Goal: Information Seeking & Learning: Compare options

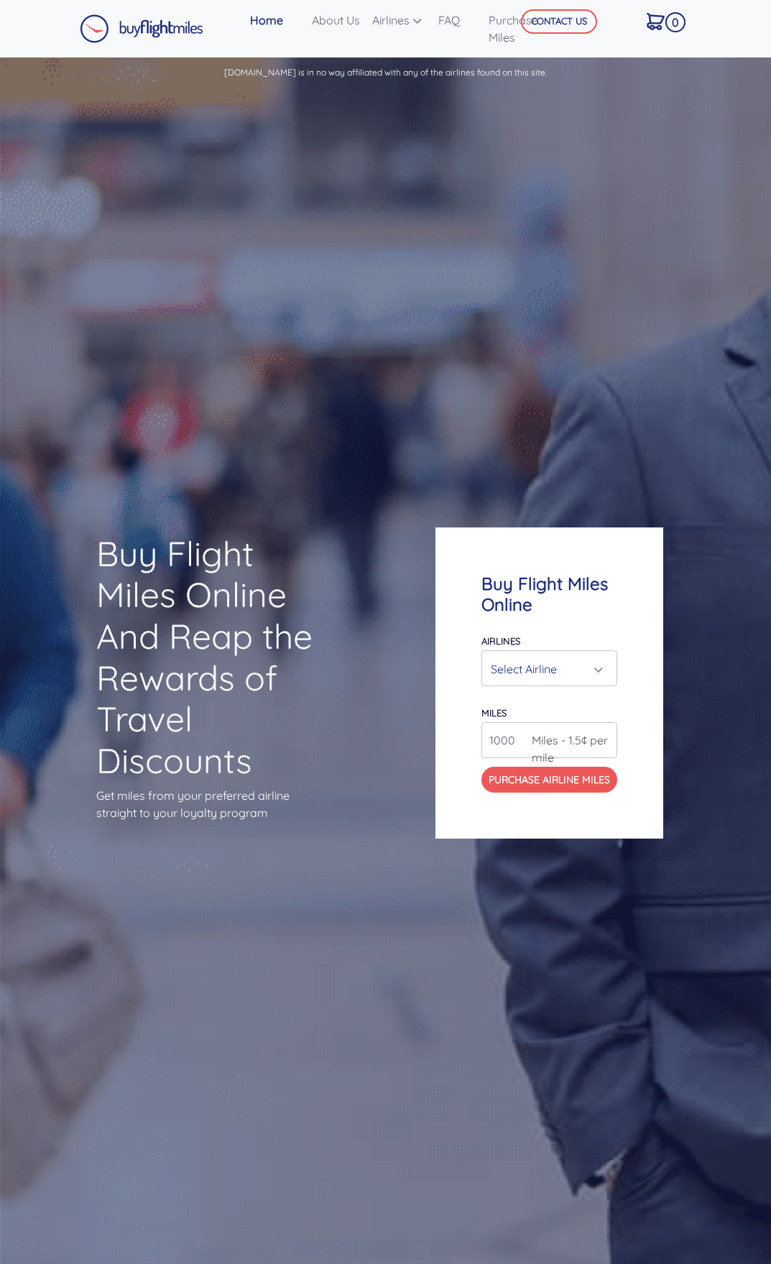
click at [502, 657] on div "Select Airline" at bounding box center [545, 669] width 109 height 27
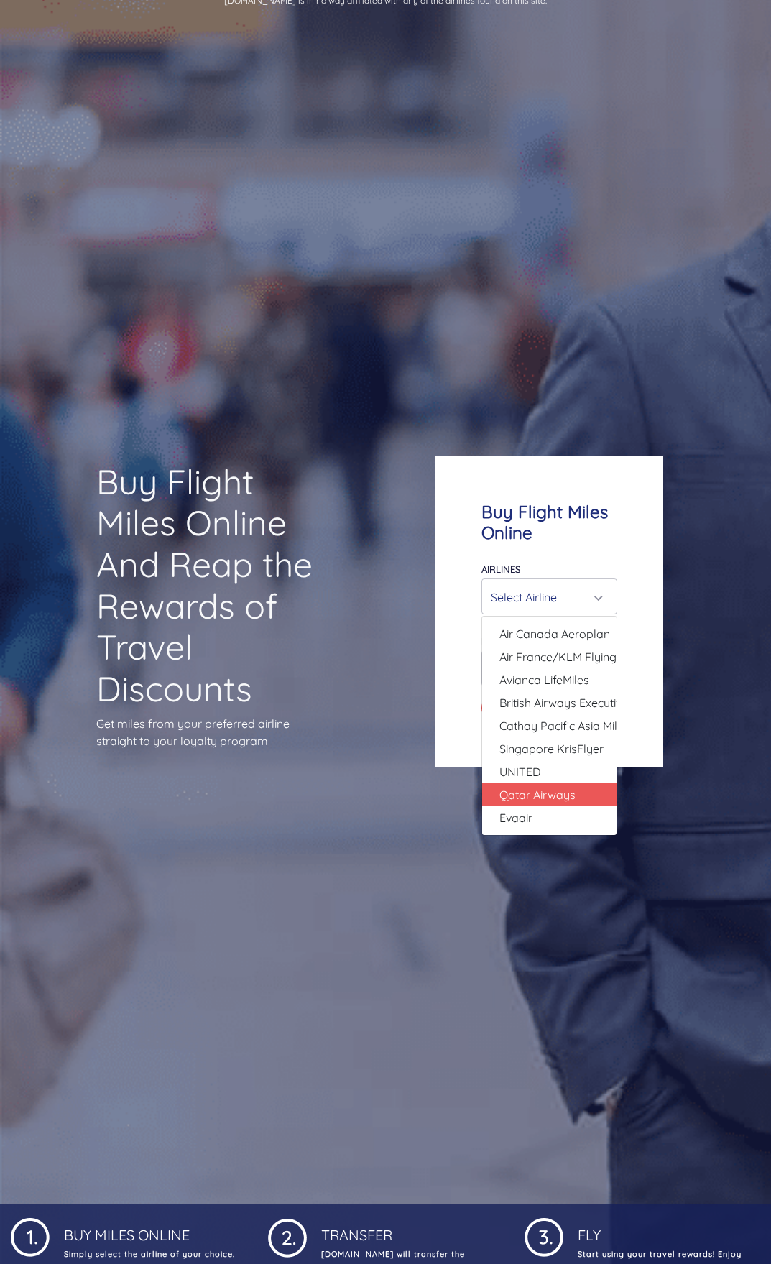
click at [576, 794] on span "Qatar Airways" at bounding box center [538, 794] width 76 height 17
select select "Qatar Airways"
type input "10000"
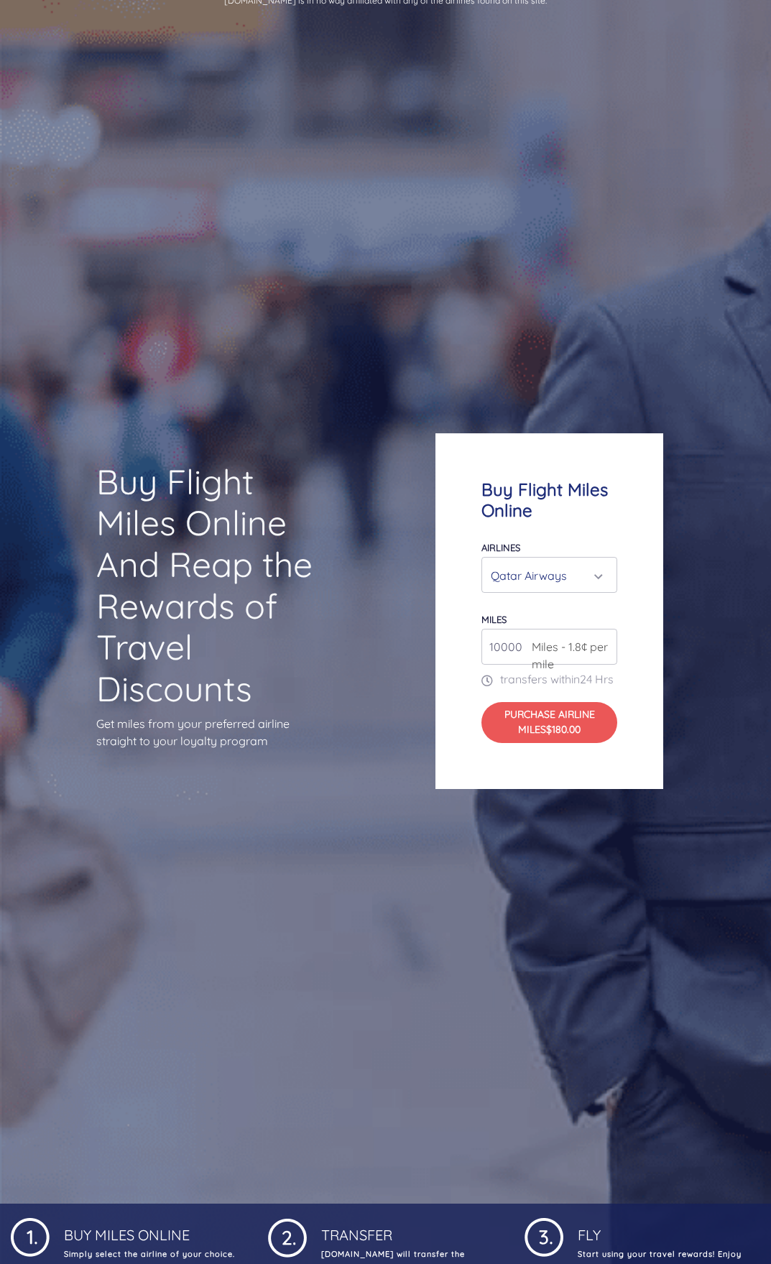
click at [612, 684] on p "transfers within 24 Hrs" at bounding box center [550, 679] width 136 height 17
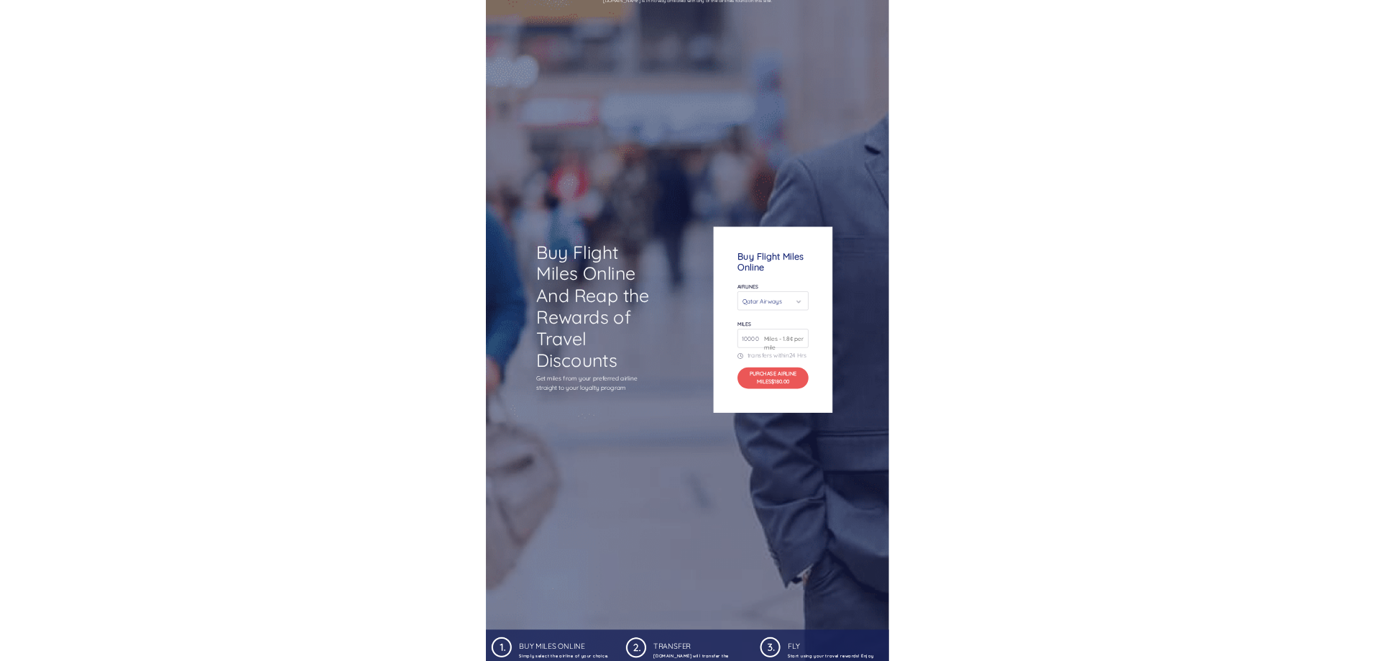
scroll to position [62, 0]
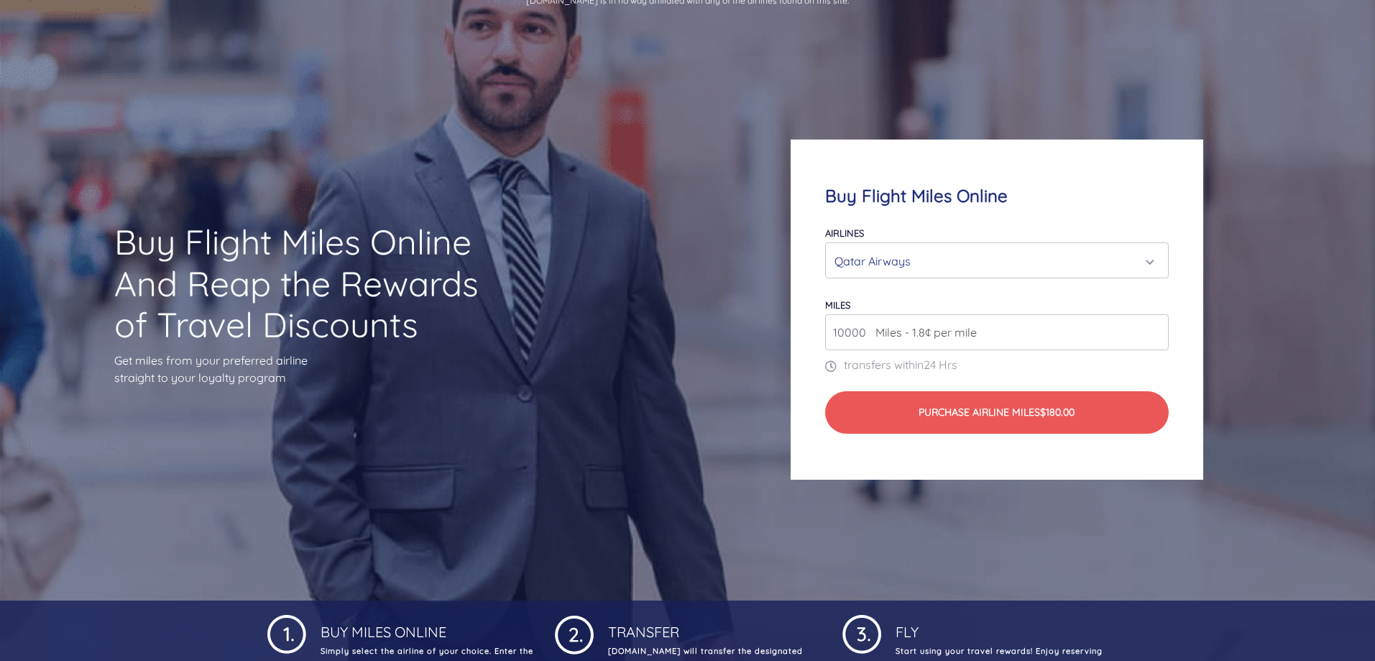
click at [771, 321] on input "10000" at bounding box center [996, 332] width 343 height 36
click at [771, 268] on div "Qatar Airways" at bounding box center [993, 260] width 316 height 27
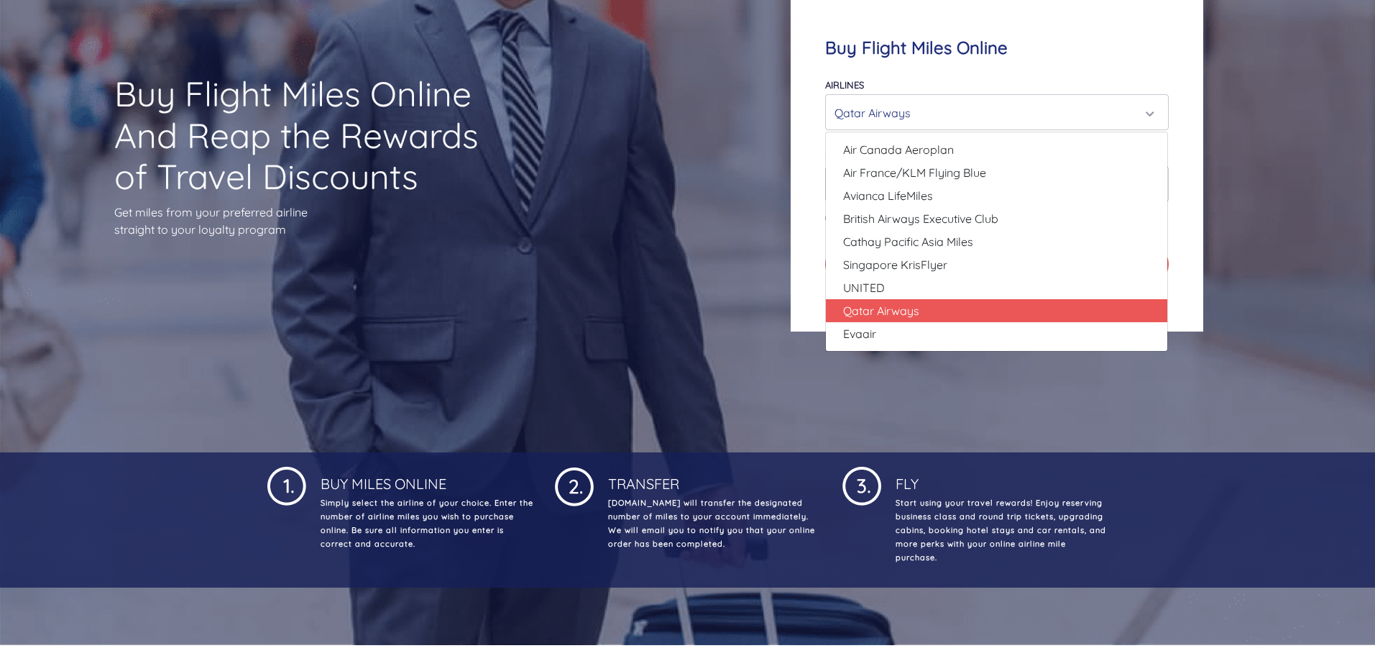
scroll to position [277, 0]
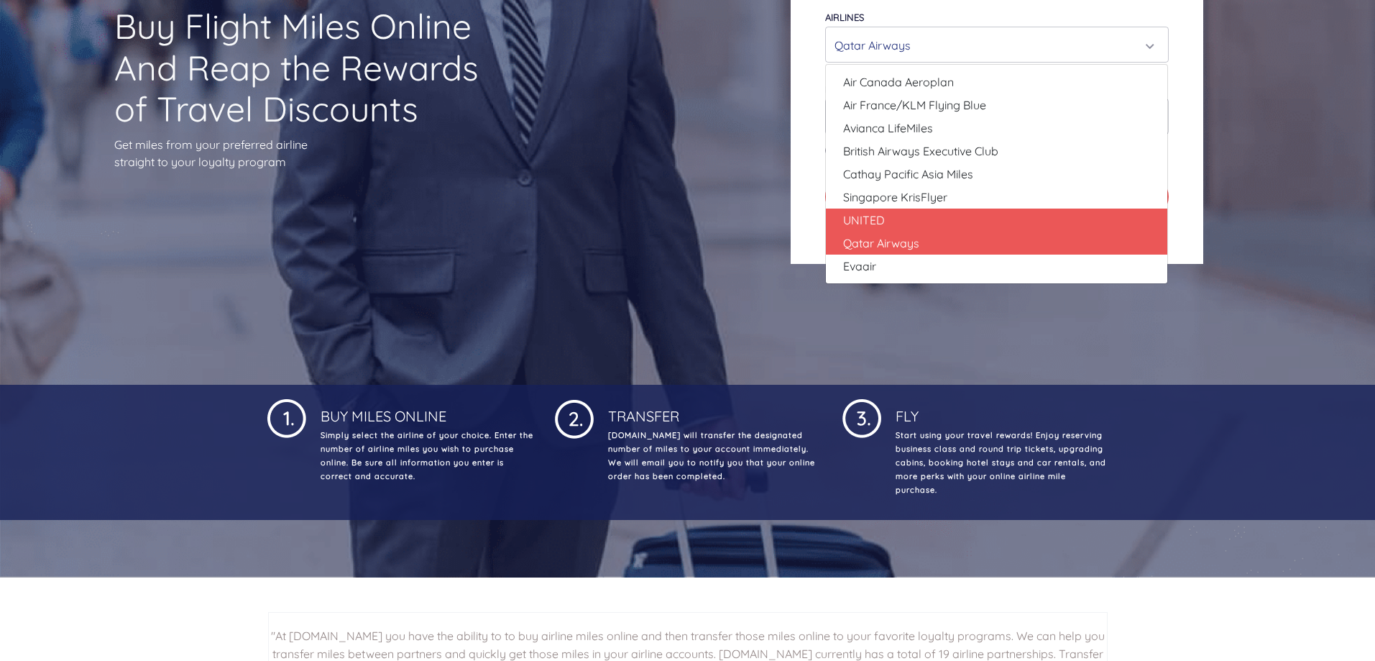
click at [771, 213] on span "UNITED" at bounding box center [864, 219] width 42 height 17
select select "UNITED"
type input "80000"
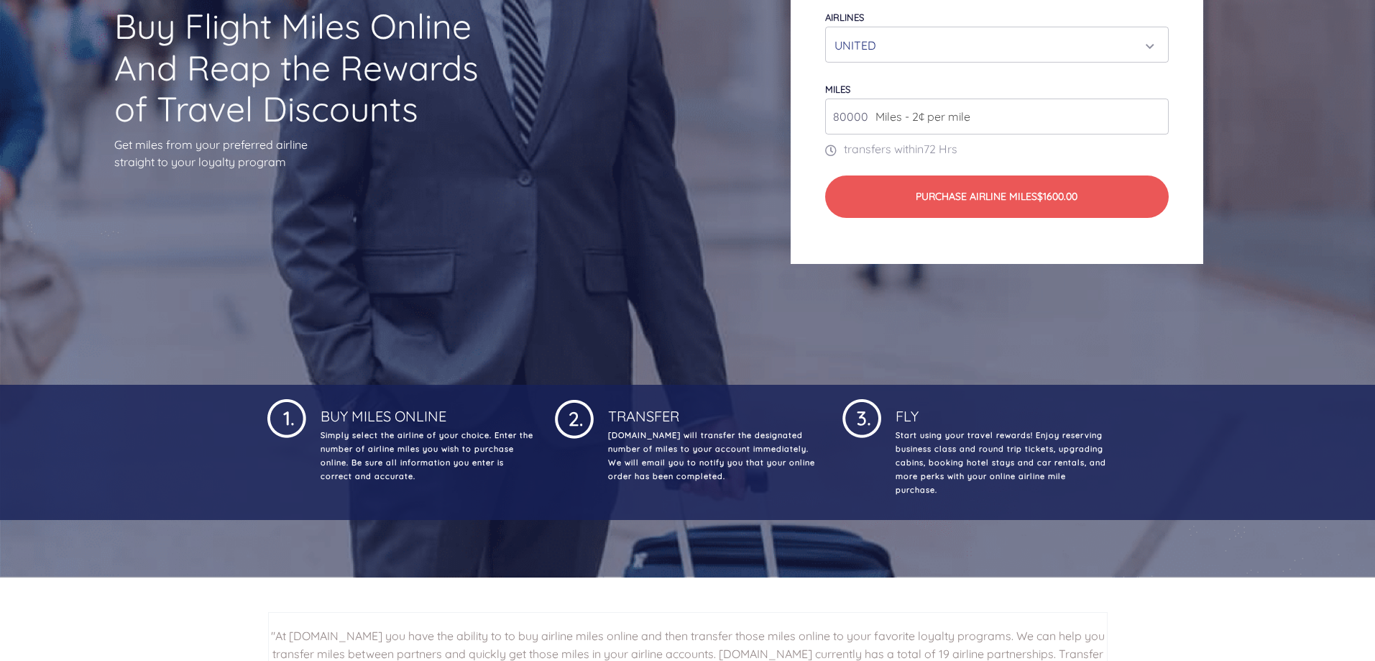
click at [771, 115] on span "Miles - 2¢ per mile" at bounding box center [919, 116] width 102 height 17
click at [771, 126] on input "80000" at bounding box center [996, 116] width 343 height 36
